Goal: Navigation & Orientation: Find specific page/section

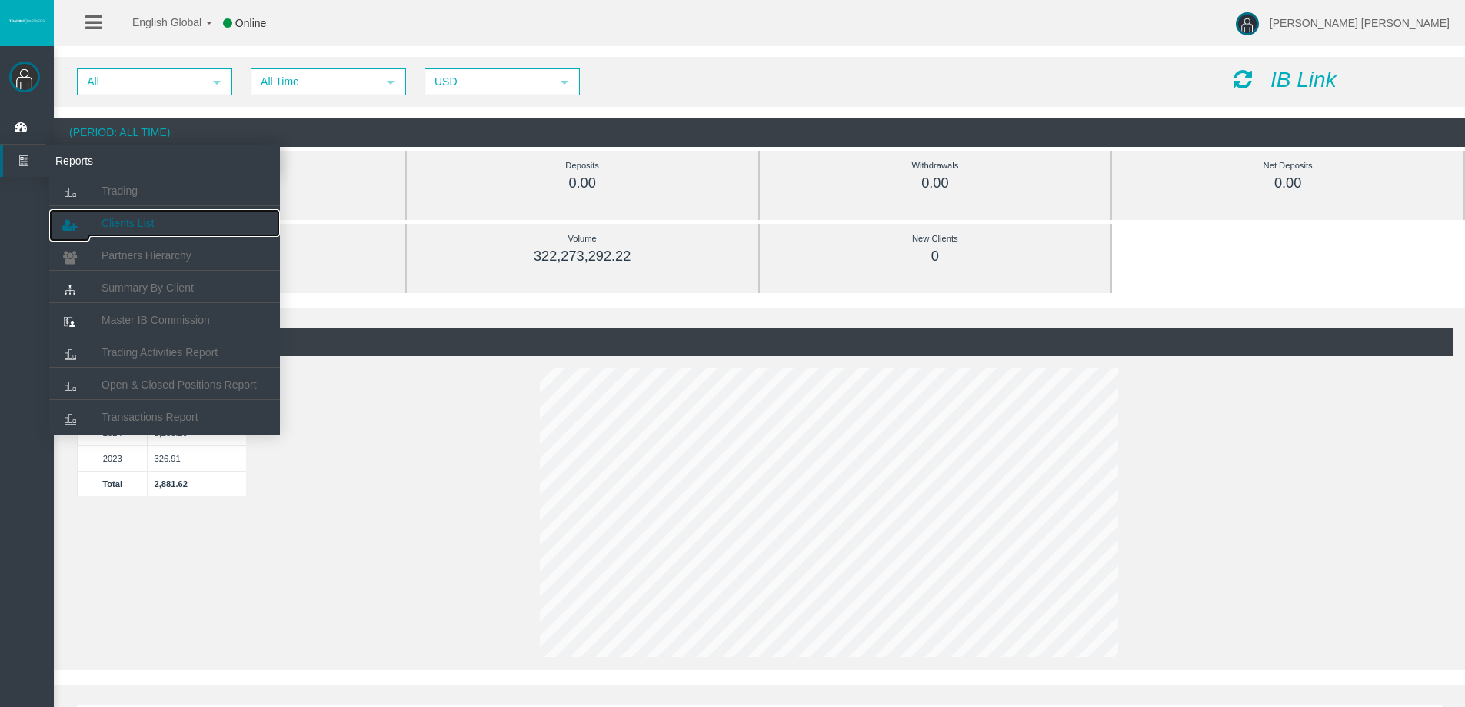
click at [131, 218] on span "Clients List" at bounding box center [127, 223] width 52 height 12
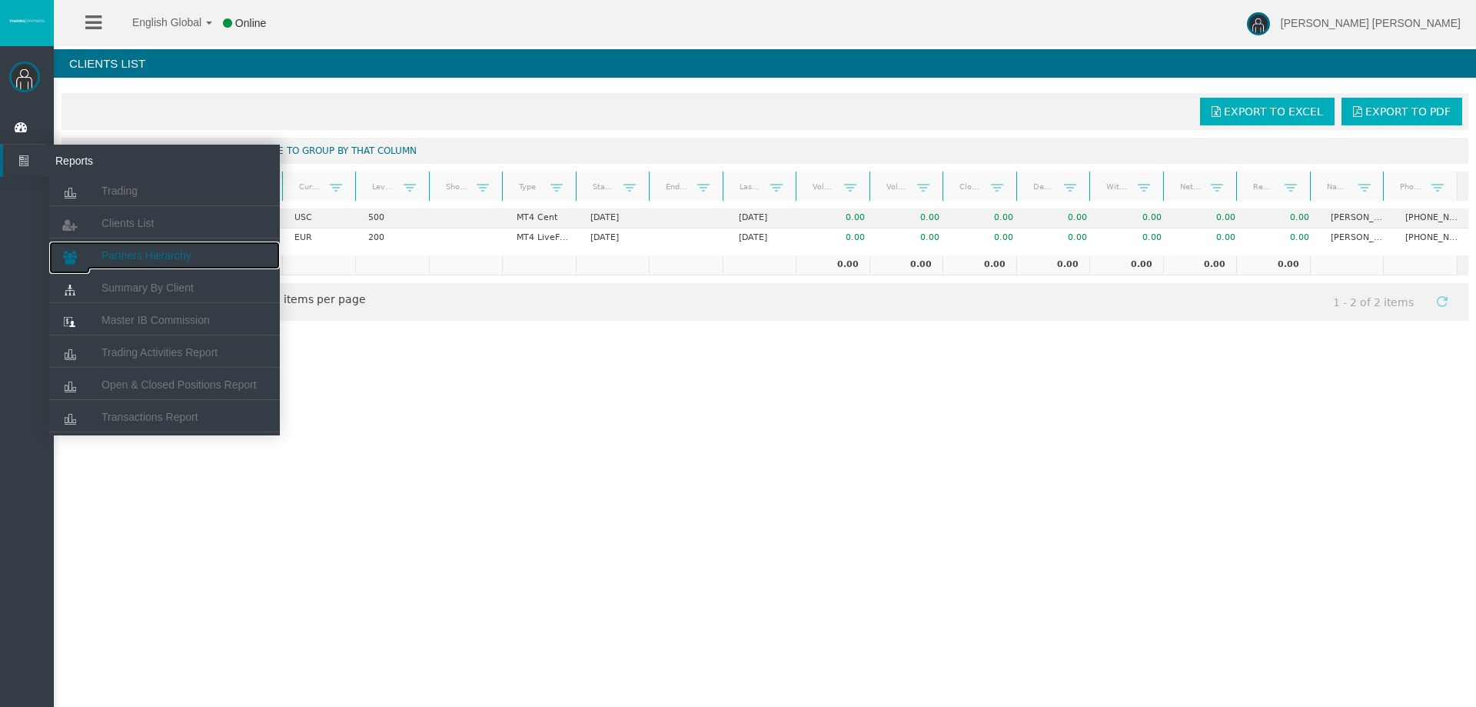
click at [177, 257] on span "Partners Hierarchy" at bounding box center [146, 255] width 90 height 12
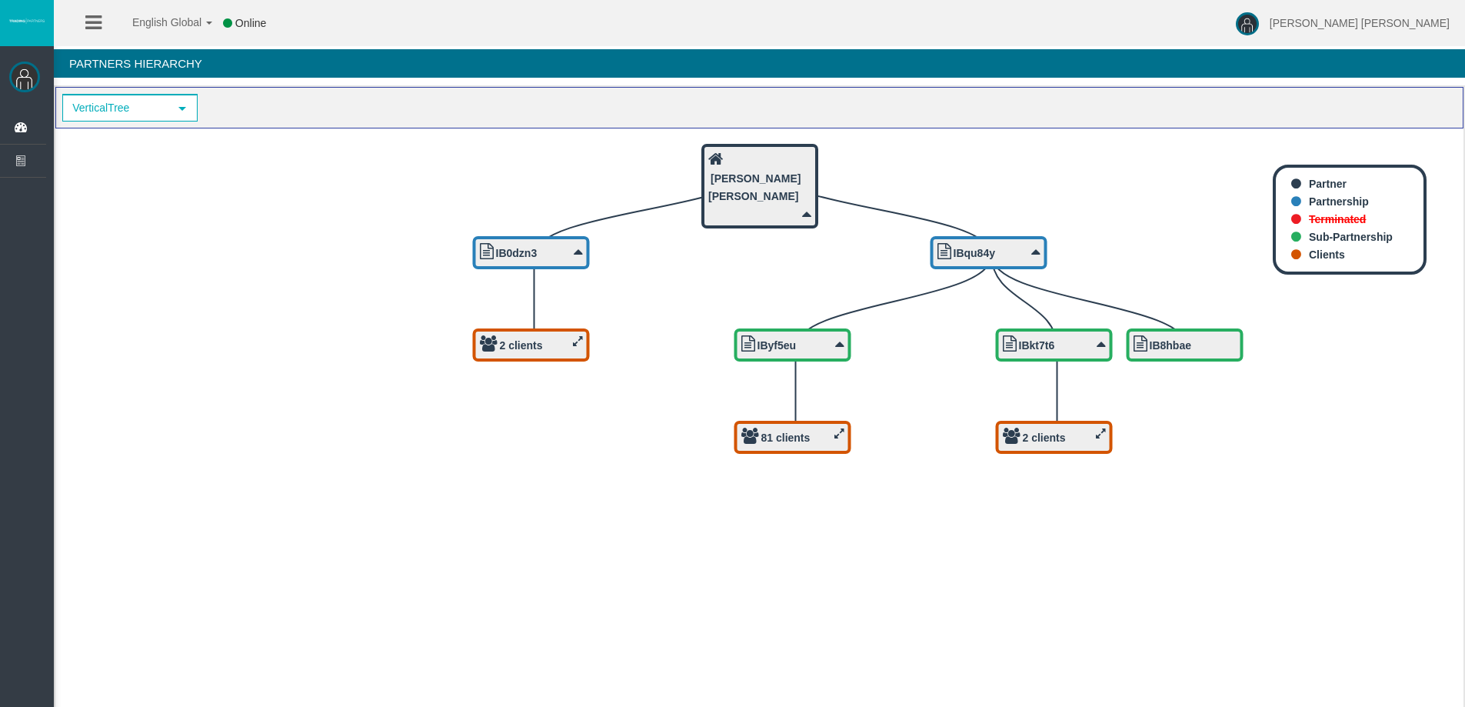
click at [837, 436] on icon at bounding box center [839, 433] width 10 height 12
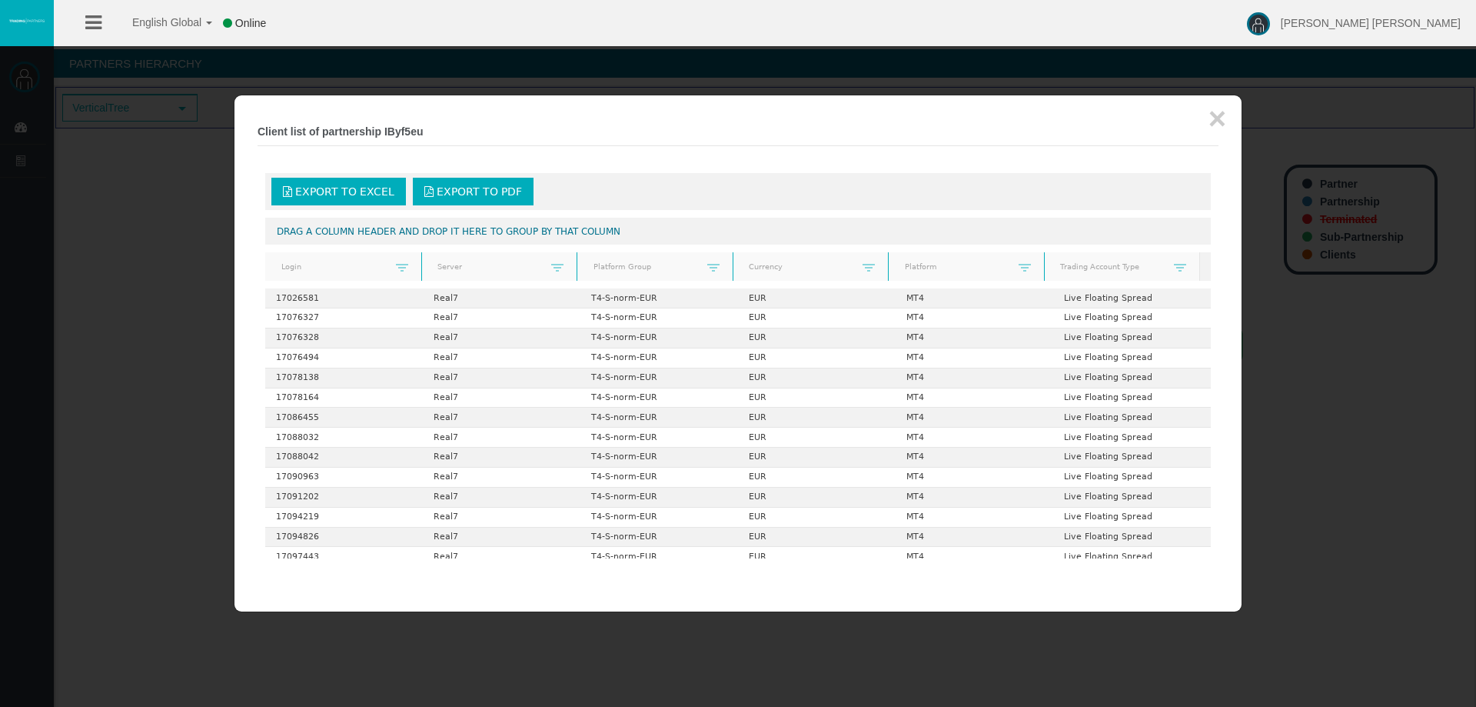
click at [184, 317] on div at bounding box center [738, 353] width 1476 height 707
click at [1212, 122] on button "×" at bounding box center [1218, 118] width 18 height 31
